Goal: Task Accomplishment & Management: Use online tool/utility

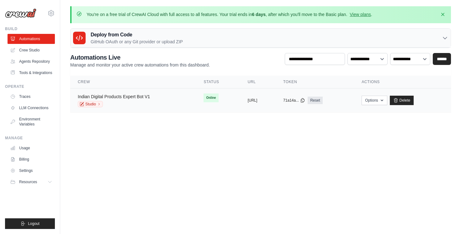
click at [122, 98] on link "Indian Digital Products Expert Bot V1" at bounding box center [114, 96] width 72 height 5
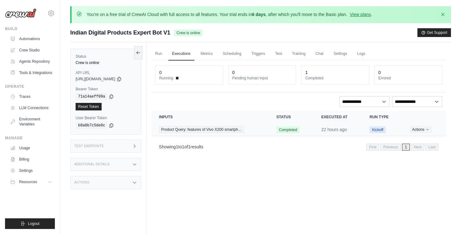
click at [379, 129] on span "Kickoff" at bounding box center [377, 129] width 16 height 7
click at [418, 129] on button "Actions" at bounding box center [420, 129] width 22 height 8
click at [409, 139] on link "View Details" at bounding box center [418, 141] width 40 height 10
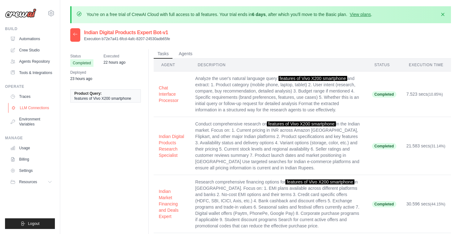
click at [45, 107] on link "LLM Connections" at bounding box center [31, 108] width 47 height 10
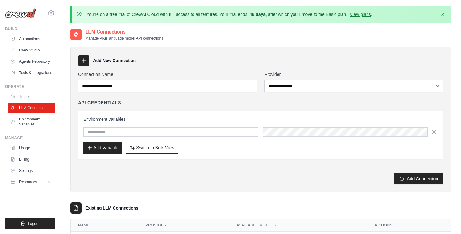
click at [138, 170] on div "Add Connection" at bounding box center [260, 175] width 365 height 18
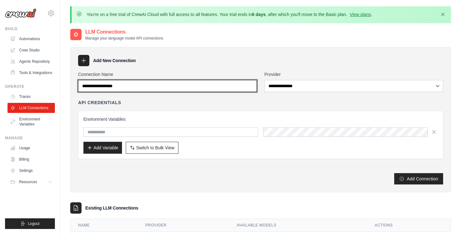
click at [148, 87] on input "Connection Name" at bounding box center [167, 86] width 179 height 12
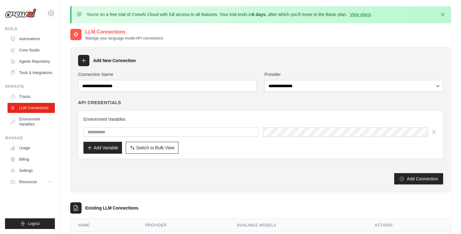
click at [192, 105] on div "API Credentials" at bounding box center [260, 102] width 365 height 6
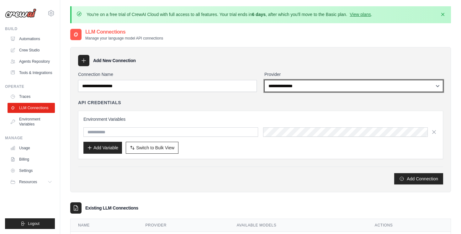
click at [305, 82] on select "**********" at bounding box center [353, 86] width 179 height 12
select select "******"
click at [264, 80] on select "**********" at bounding box center [353, 86] width 179 height 12
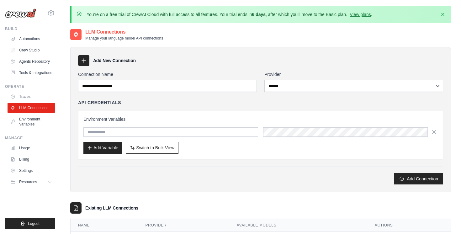
click at [244, 109] on div "API Credentials Environment Variables Add Variable Switch to Bulk View Switch t…" at bounding box center [260, 129] width 365 height 60
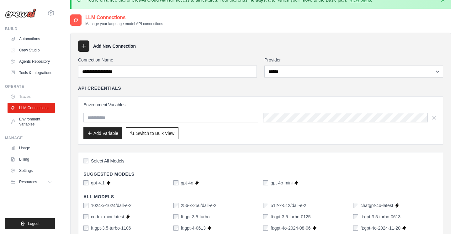
scroll to position [16, 0]
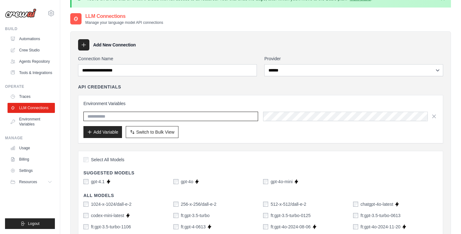
click at [119, 115] on input "text" at bounding box center [170, 116] width 175 height 9
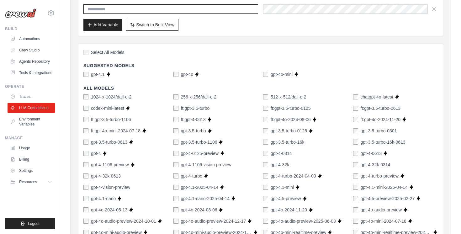
scroll to position [121, 0]
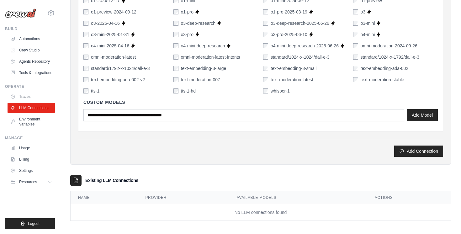
scroll to position [470, 0]
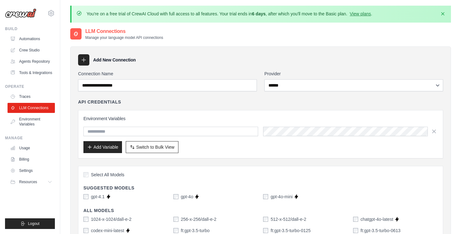
scroll to position [3, 0]
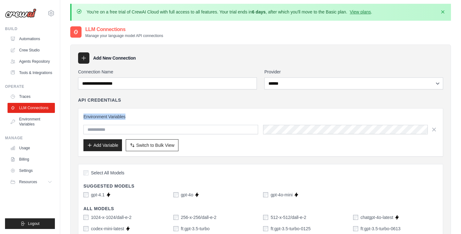
drag, startPoint x: 128, startPoint y: 116, endPoint x: 81, endPoint y: 113, distance: 47.4
click at [81, 113] on div "Environment Variables Add Variable Switch to Bulk View Switch to Table View" at bounding box center [260, 132] width 365 height 48
copy h3 "Environment Variables"
